Goal: Information Seeking & Learning: Learn about a topic

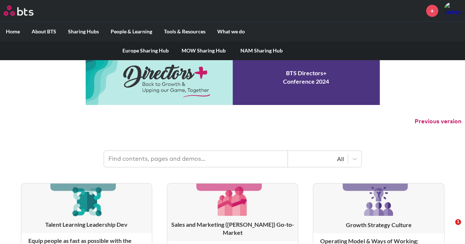
click at [216, 50] on link "MOW Sharing Hub" at bounding box center [203, 50] width 58 height 19
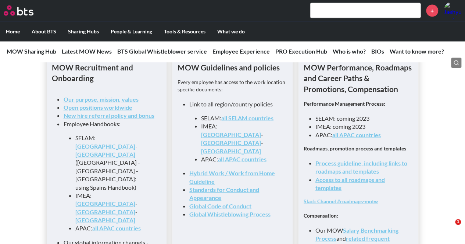
scroll to position [808, 0]
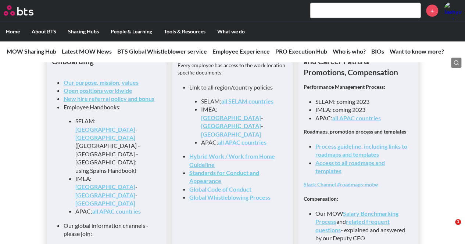
click at [261, 105] on link "all SELAM countries" at bounding box center [247, 101] width 52 height 7
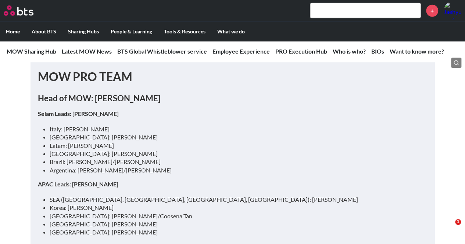
scroll to position [2387, 0]
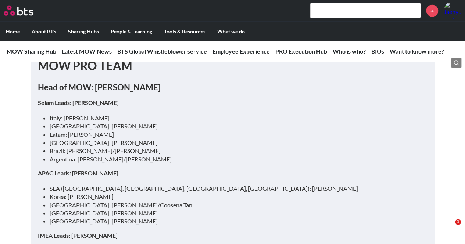
drag, startPoint x: 67, startPoint y: 154, endPoint x: 196, endPoint y: 158, distance: 129.7
click at [197, 155] on li "Brazil: [PERSON_NAME]/[PERSON_NAME]" at bounding box center [236, 151] width 372 height 8
click at [196, 155] on li "Brazil: [PERSON_NAME]/[PERSON_NAME]" at bounding box center [236, 151] width 372 height 8
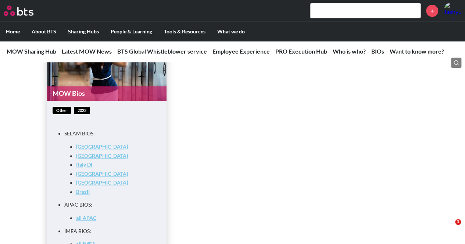
scroll to position [2938, 0]
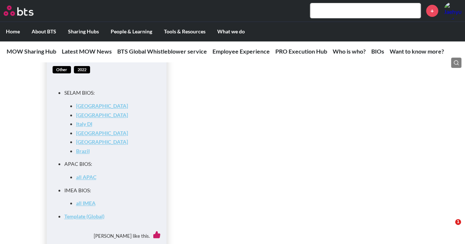
click at [87, 154] on link "BraziI" at bounding box center [83, 151] width 14 height 6
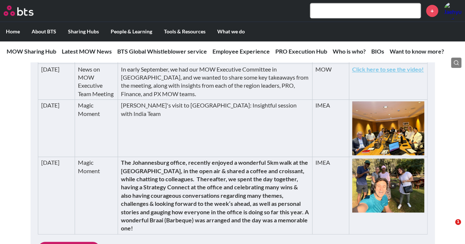
scroll to position [330, 0]
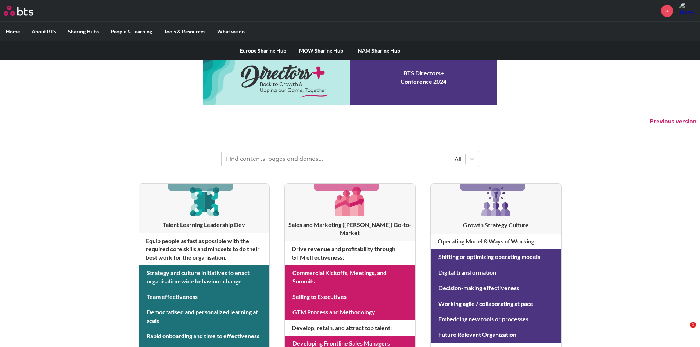
click at [327, 48] on link "MOW Sharing Hub" at bounding box center [321, 50] width 58 height 19
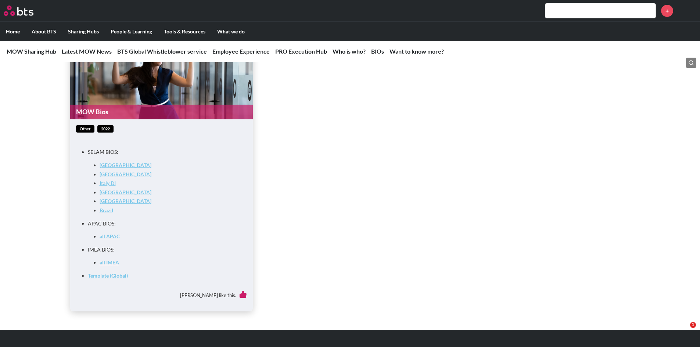
scroll to position [2828, 0]
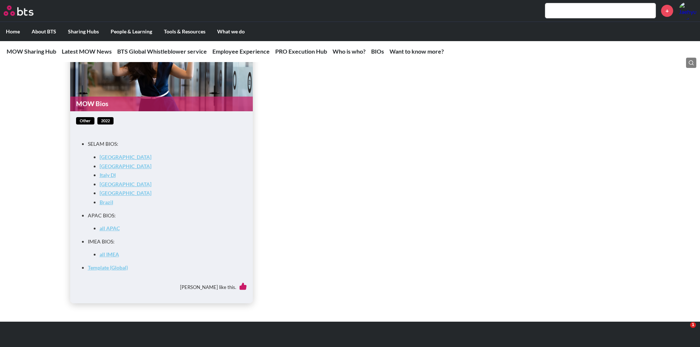
click at [109, 205] on link "BraziI" at bounding box center [107, 202] width 14 height 6
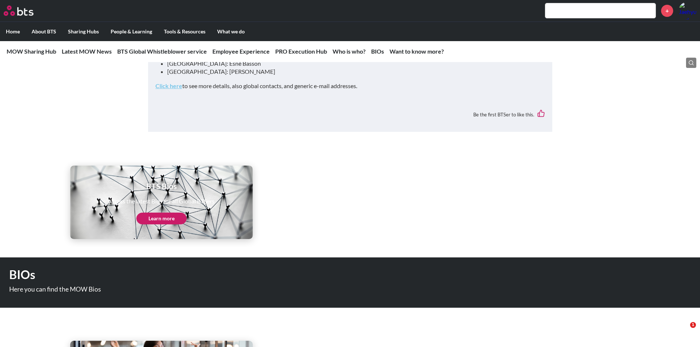
scroll to position [2497, 0]
